Goal: Information Seeking & Learning: Find specific fact

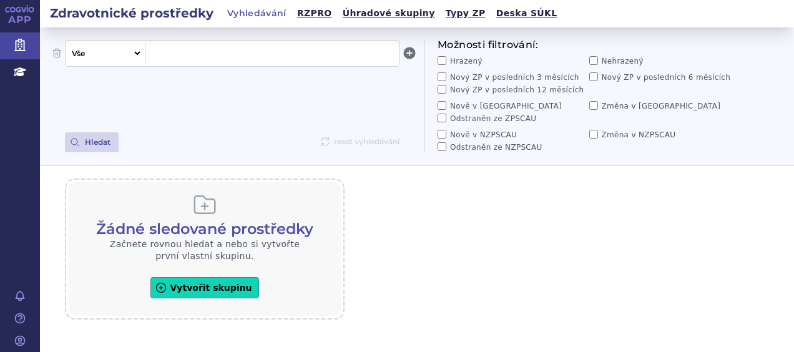
click at [136, 55] on select "Vše Název/Kód ZP Výrobce Ohlašovatel Typ ZP Úhradová skupina Kategorie ZUM Spis…" at bounding box center [104, 53] width 77 height 21
click at [292, 56] on span at bounding box center [273, 53] width 244 height 16
paste span
click at [100, 143] on button "Hledat" at bounding box center [92, 142] width 54 height 20
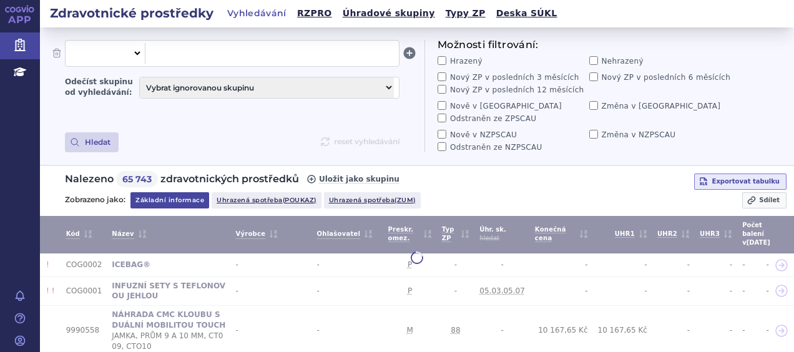
select select "filter-all"
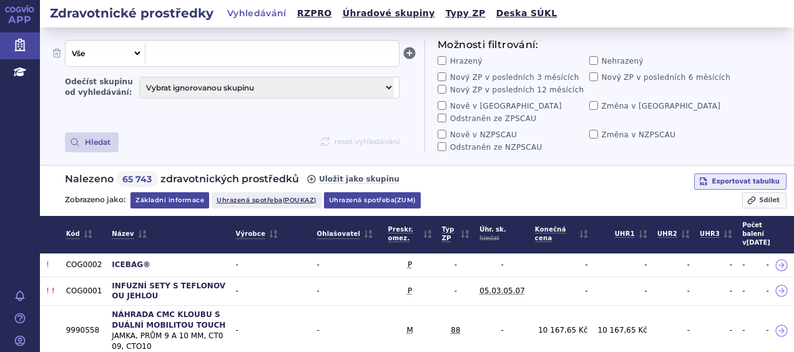
click at [361, 202] on link "Uhrazená spotřeba (zum)" at bounding box center [372, 200] width 97 height 16
click at [305, 54] on span at bounding box center [273, 53] width 244 height 16
click at [341, 14] on link "Úhradové skupiny" at bounding box center [389, 13] width 100 height 17
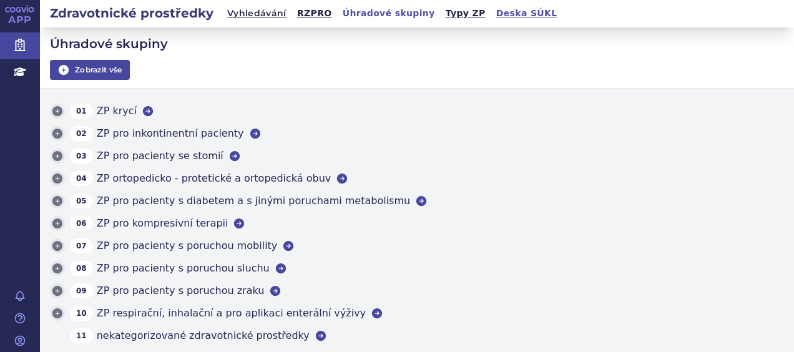
click at [493, 16] on link "Deska SÚKL" at bounding box center [527, 13] width 69 height 17
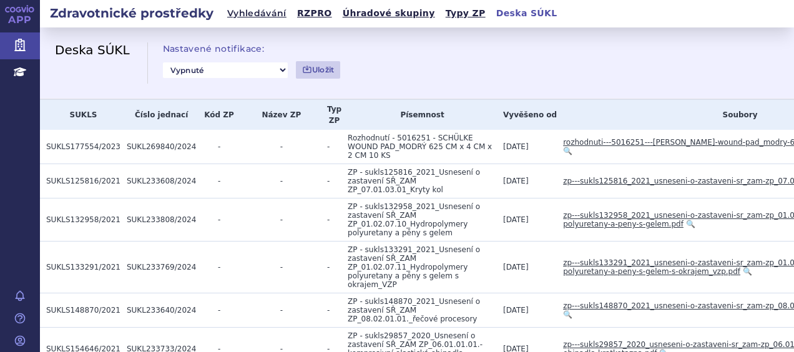
click at [312, 47] on h4 "Nastavené notifikace:" at bounding box center [252, 48] width 178 height 15
click at [251, 17] on link "Vyhledávání" at bounding box center [257, 13] width 67 height 17
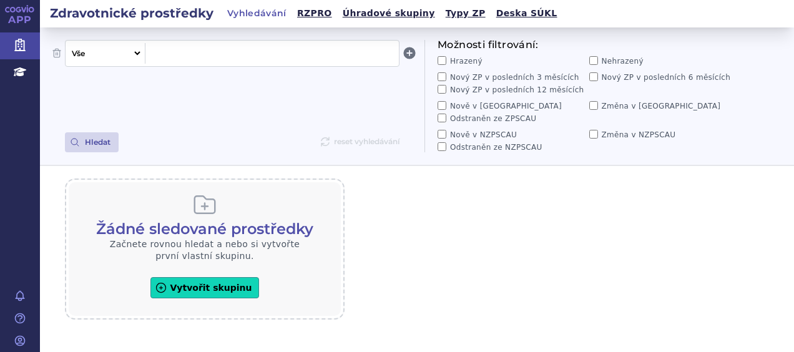
click at [442, 15] on link "Typy ZP" at bounding box center [465, 13] width 47 height 17
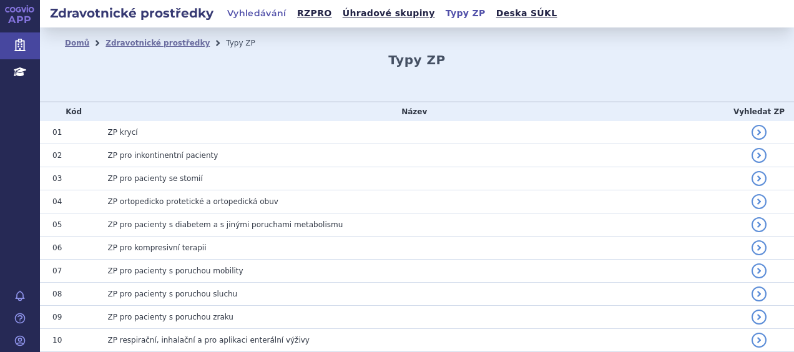
click at [250, 19] on link "Vyhledávání" at bounding box center [257, 13] width 67 height 17
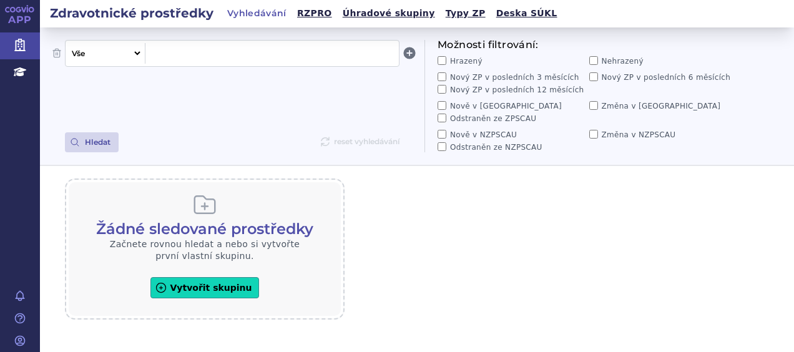
click at [167, 59] on span at bounding box center [273, 53] width 244 height 16
paste span
click at [174, 52] on span "AORT.CHLOPNĚ" at bounding box center [273, 53] width 244 height 16
click at [175, 51] on span "AORT. CHLOPN" at bounding box center [273, 53] width 244 height 16
drag, startPoint x: 215, startPoint y: 51, endPoint x: 172, endPoint y: 51, distance: 42.5
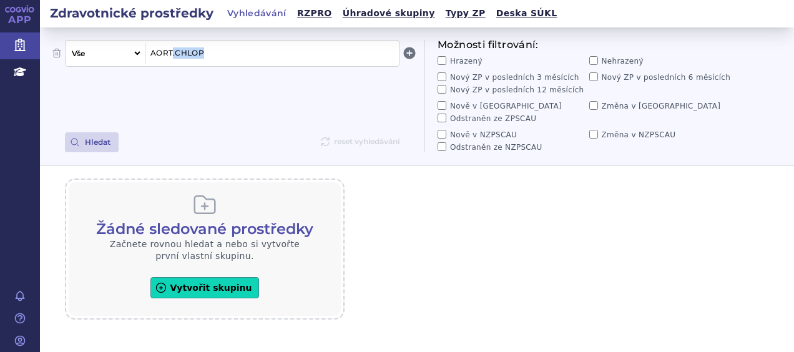
click at [172, 51] on span "AORT.CHLOP" at bounding box center [273, 53] width 244 height 16
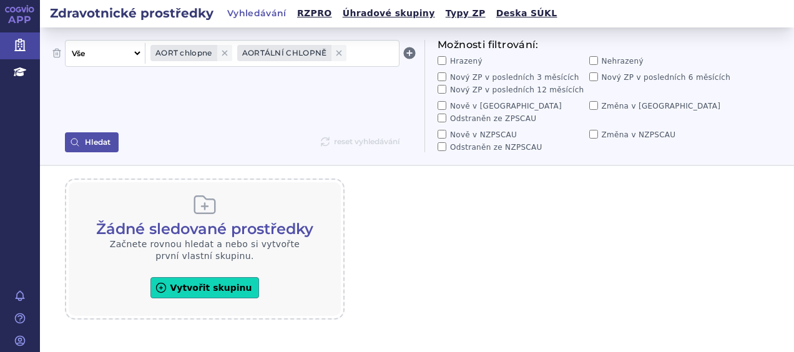
click at [99, 142] on button "Hledat" at bounding box center [92, 142] width 54 height 20
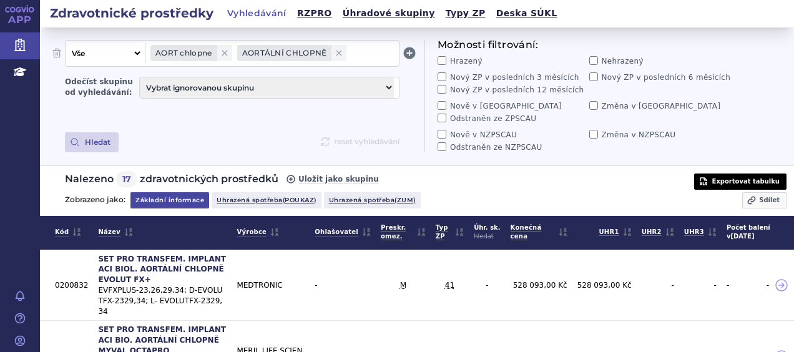
click at [744, 180] on span "Exportovat tabulku" at bounding box center [746, 182] width 67 height 10
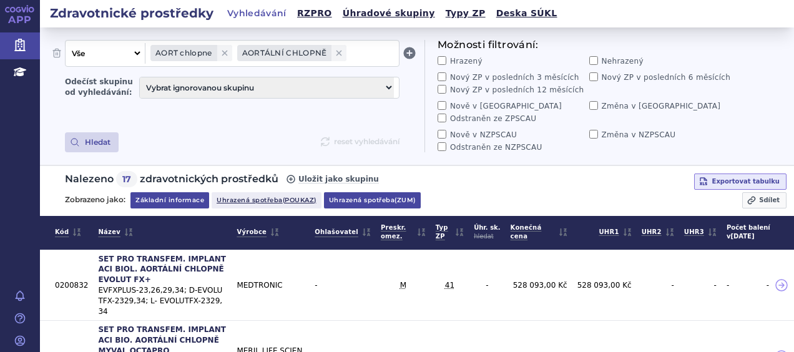
click at [397, 204] on link "Uhrazená spotřeba (zum)" at bounding box center [372, 200] width 97 height 16
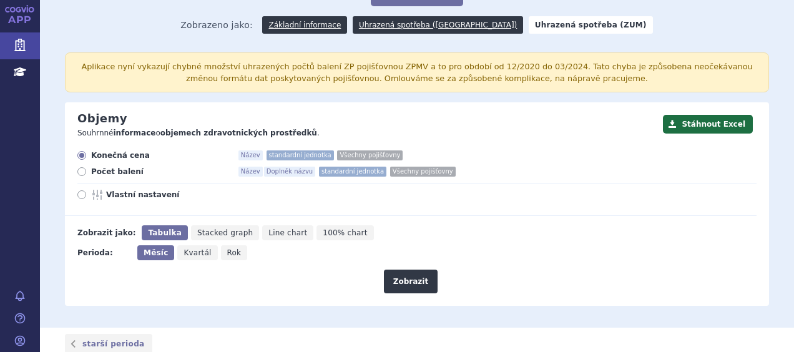
scroll to position [91, 0]
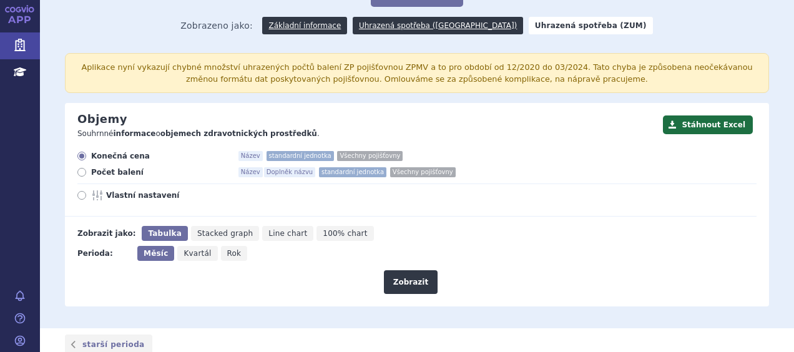
click at [195, 254] on span "Kvartál" at bounding box center [197, 253] width 27 height 9
click at [185, 254] on input "Kvartál" at bounding box center [181, 250] width 8 height 8
radio input "true"
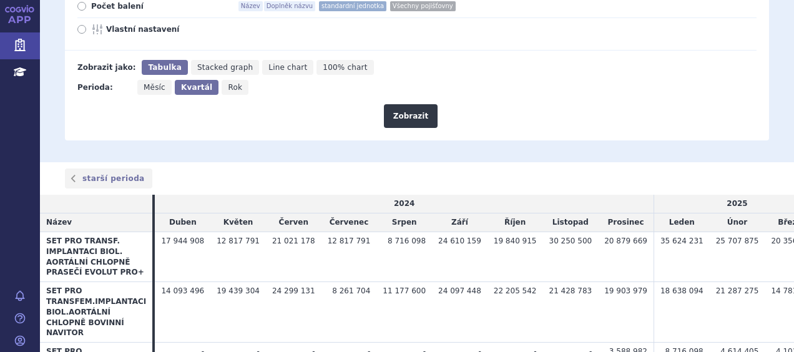
scroll to position [261, 0]
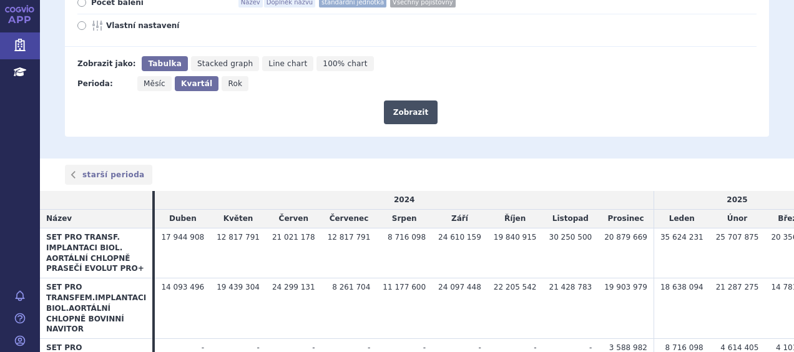
click at [412, 114] on button "Zobrazit" at bounding box center [411, 113] width 54 height 24
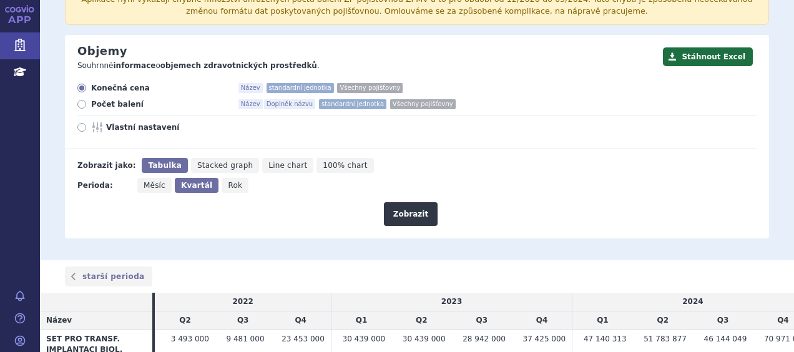
scroll to position [159, 0]
click at [84, 105] on icon at bounding box center [81, 105] width 9 height 9
click at [84, 105] on input "Počet balení Název Doplněk názvu standardní jednotka Všechny pojišťovny" at bounding box center [83, 106] width 8 height 8
radio input "true"
click at [411, 215] on button "Zobrazit" at bounding box center [411, 215] width 54 height 24
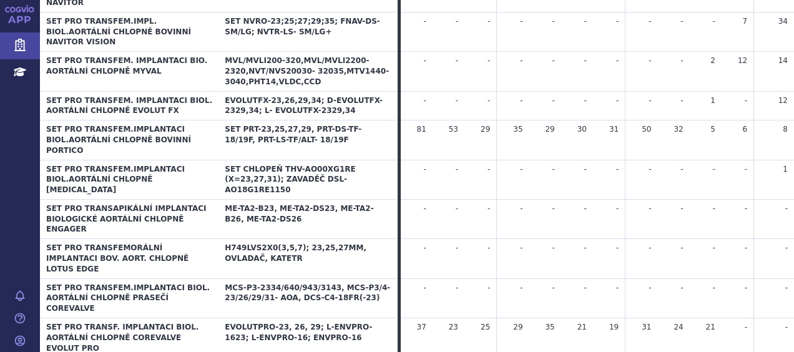
scroll to position [563, 0]
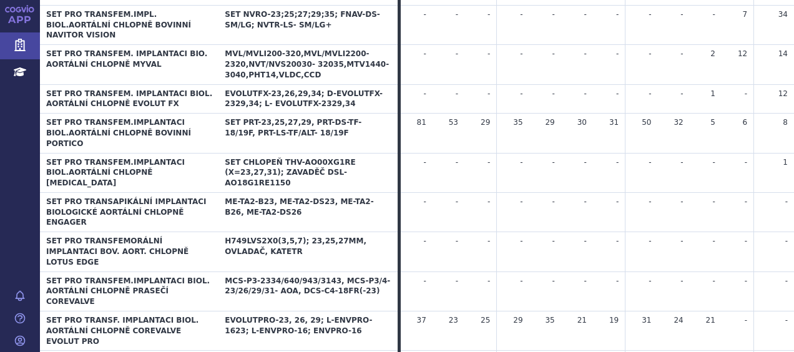
drag, startPoint x: 643, startPoint y: 290, endPoint x: 743, endPoint y: 289, distance: 99.3
drag, startPoint x: 743, startPoint y: 289, endPoint x: 653, endPoint y: 310, distance: 91.8
drag, startPoint x: 638, startPoint y: 291, endPoint x: 741, endPoint y: 289, distance: 103.1
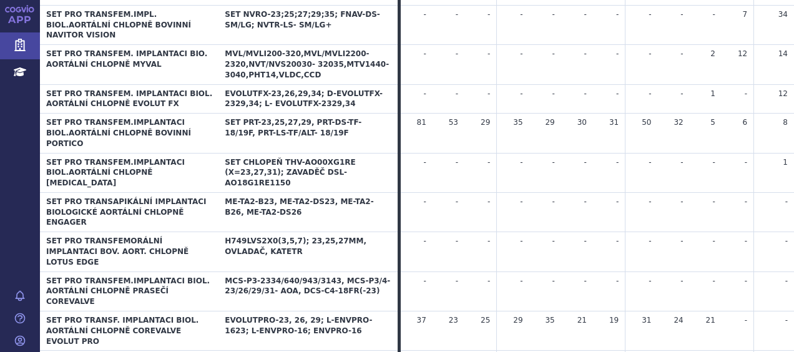
copy tr "318 302 219 303"
drag, startPoint x: 515, startPoint y: 292, endPoint x: 623, endPoint y: 290, distance: 108.0
copy tr "260 261 218 244"
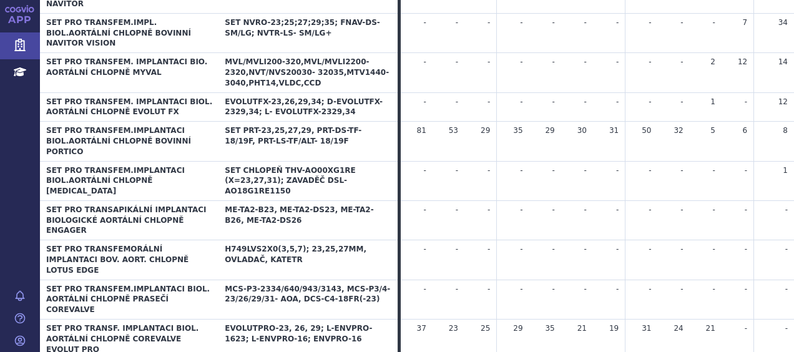
scroll to position [561, 0]
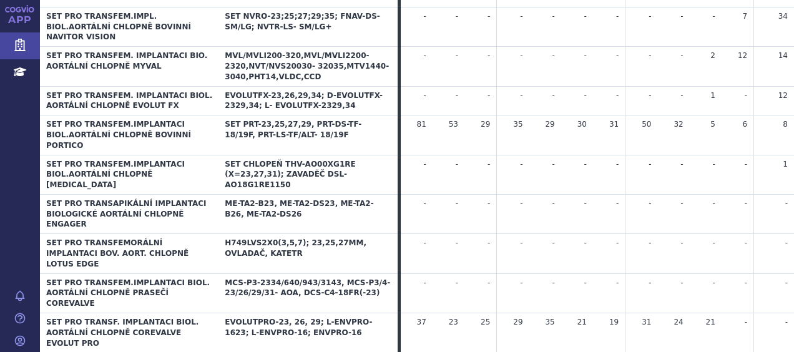
drag, startPoint x: 766, startPoint y: 291, endPoint x: 790, endPoint y: 297, distance: 24.5
click at [790, 297] on div "Zdravotnické prostředky Vyhledávání RZPRO Úhradové skupiny Typy ZP Deska SÚKL D…" at bounding box center [417, 176] width 754 height 352
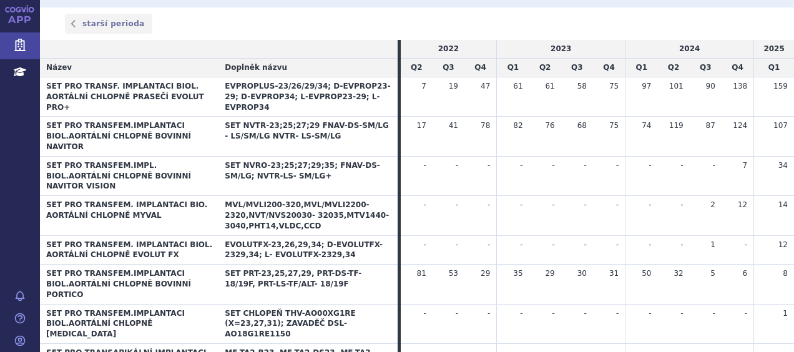
scroll to position [413, 0]
